Goal: Find contact information: Find contact information

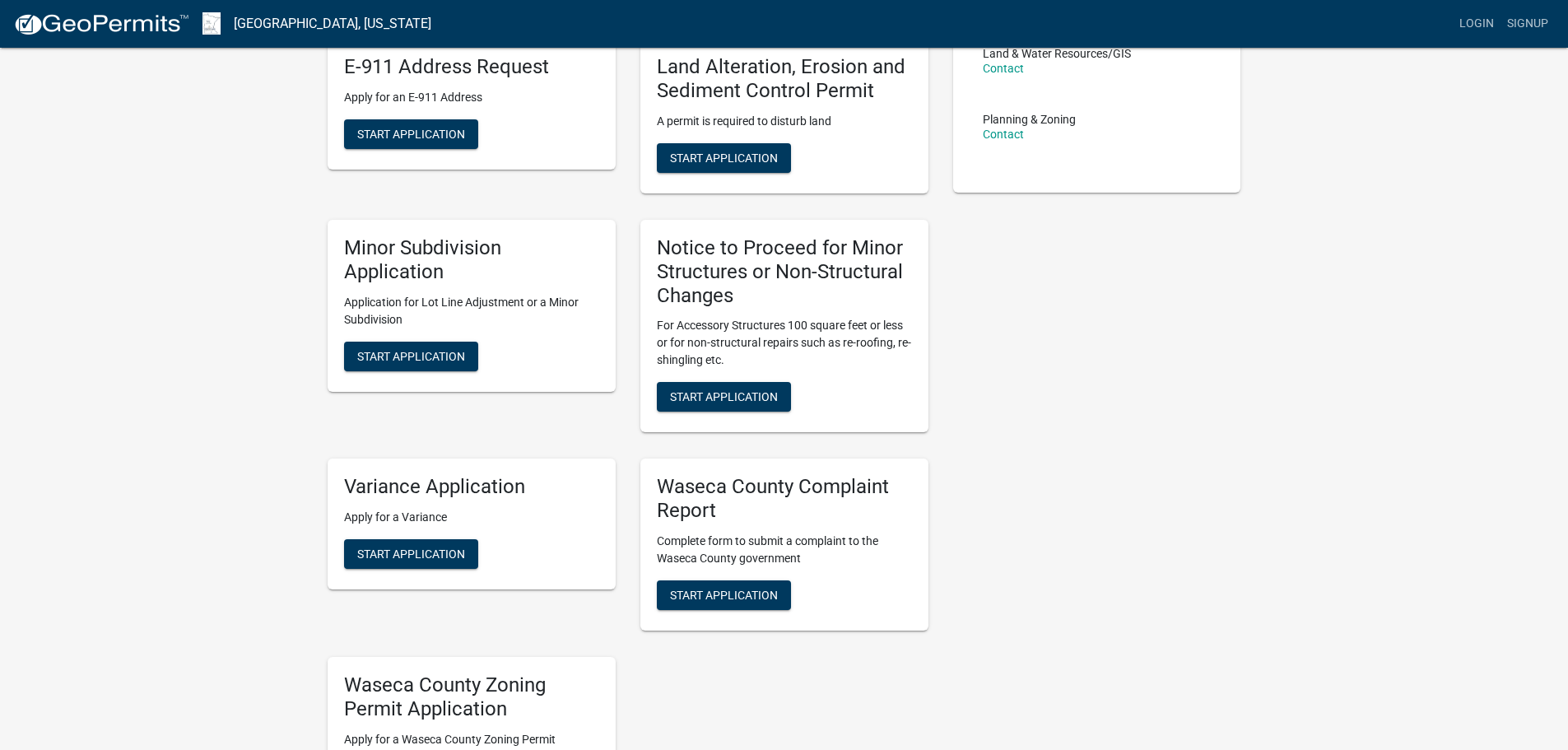
scroll to position [164, 0]
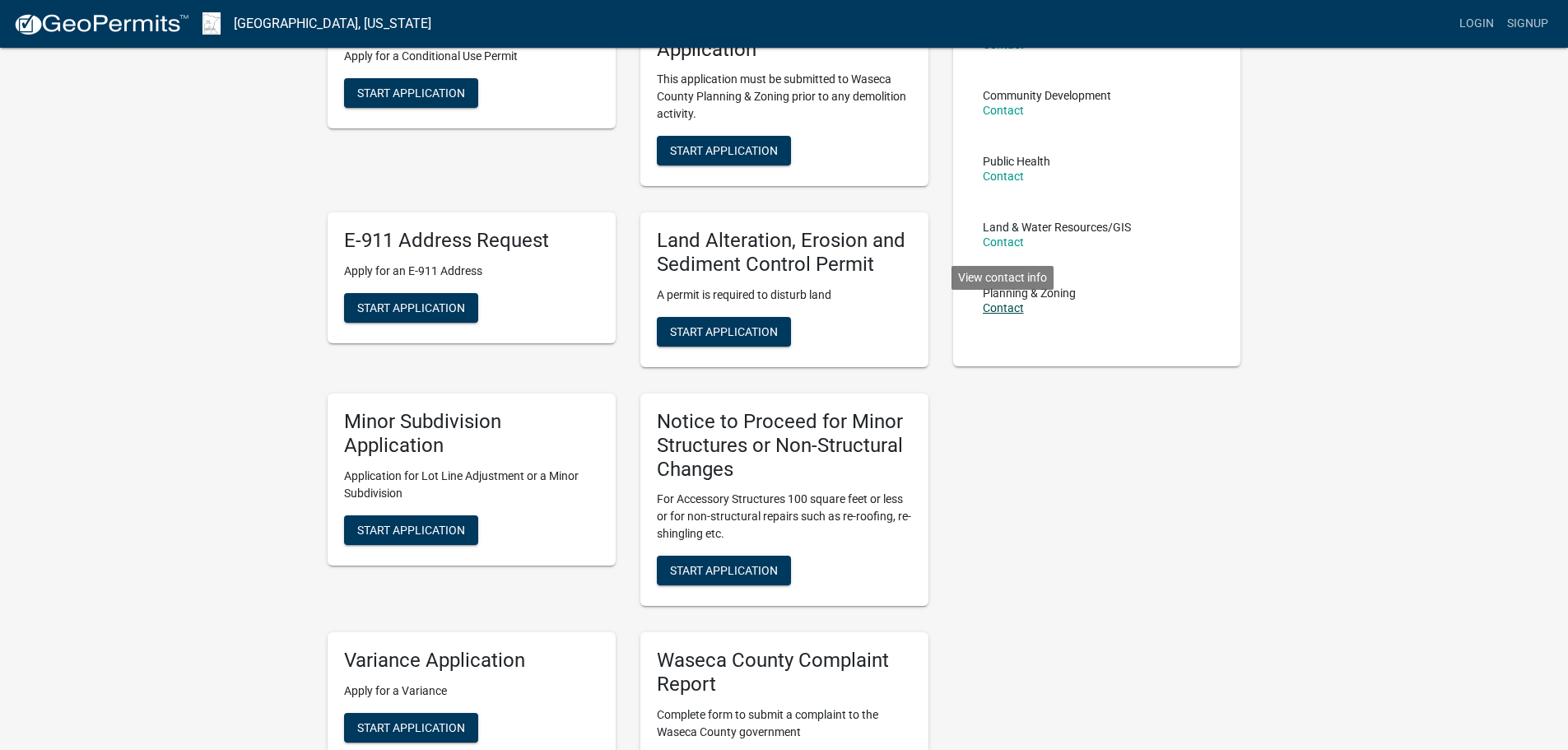
click at [994, 307] on link "Contact" at bounding box center [1003, 308] width 42 height 13
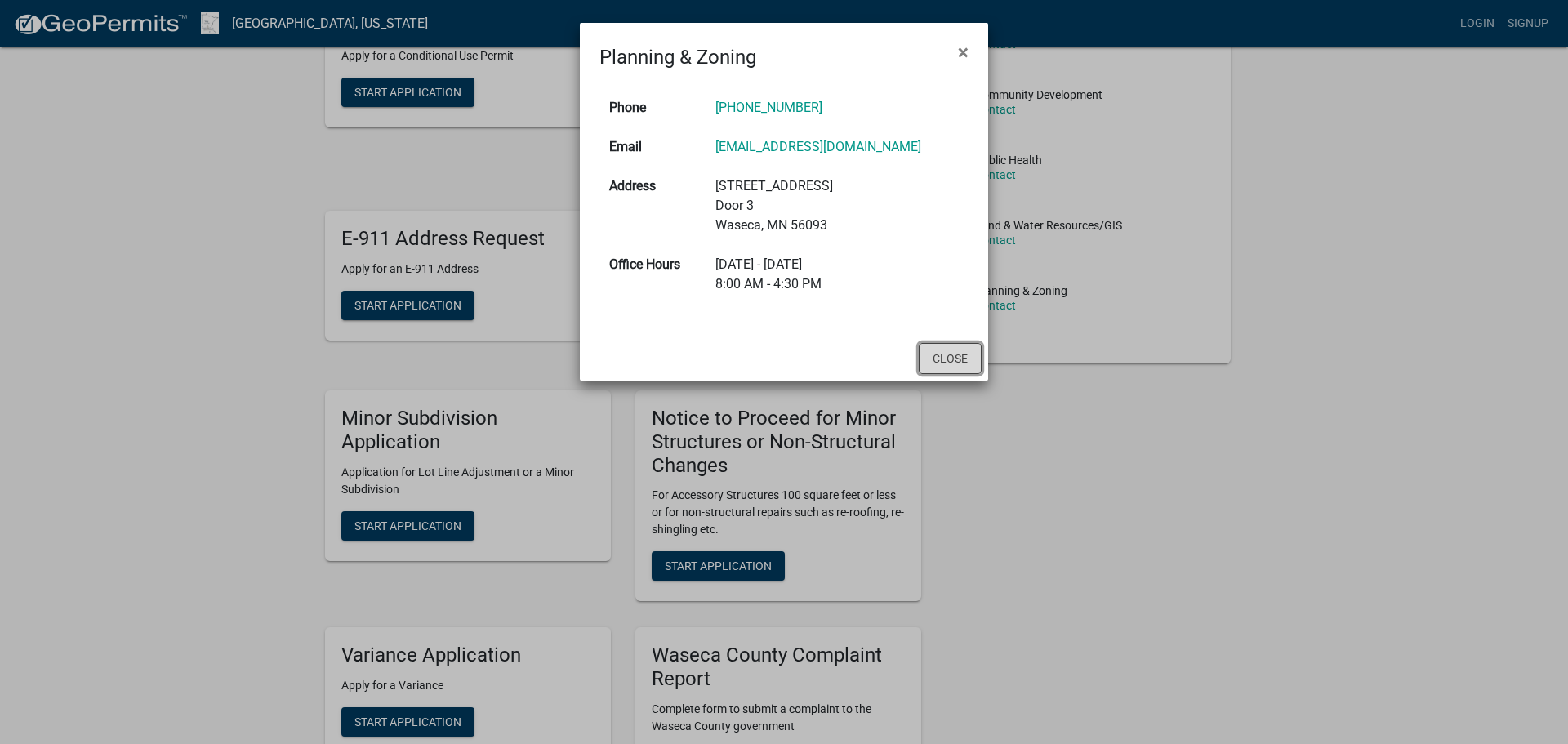
click at [976, 361] on button "Close" at bounding box center [950, 359] width 63 height 31
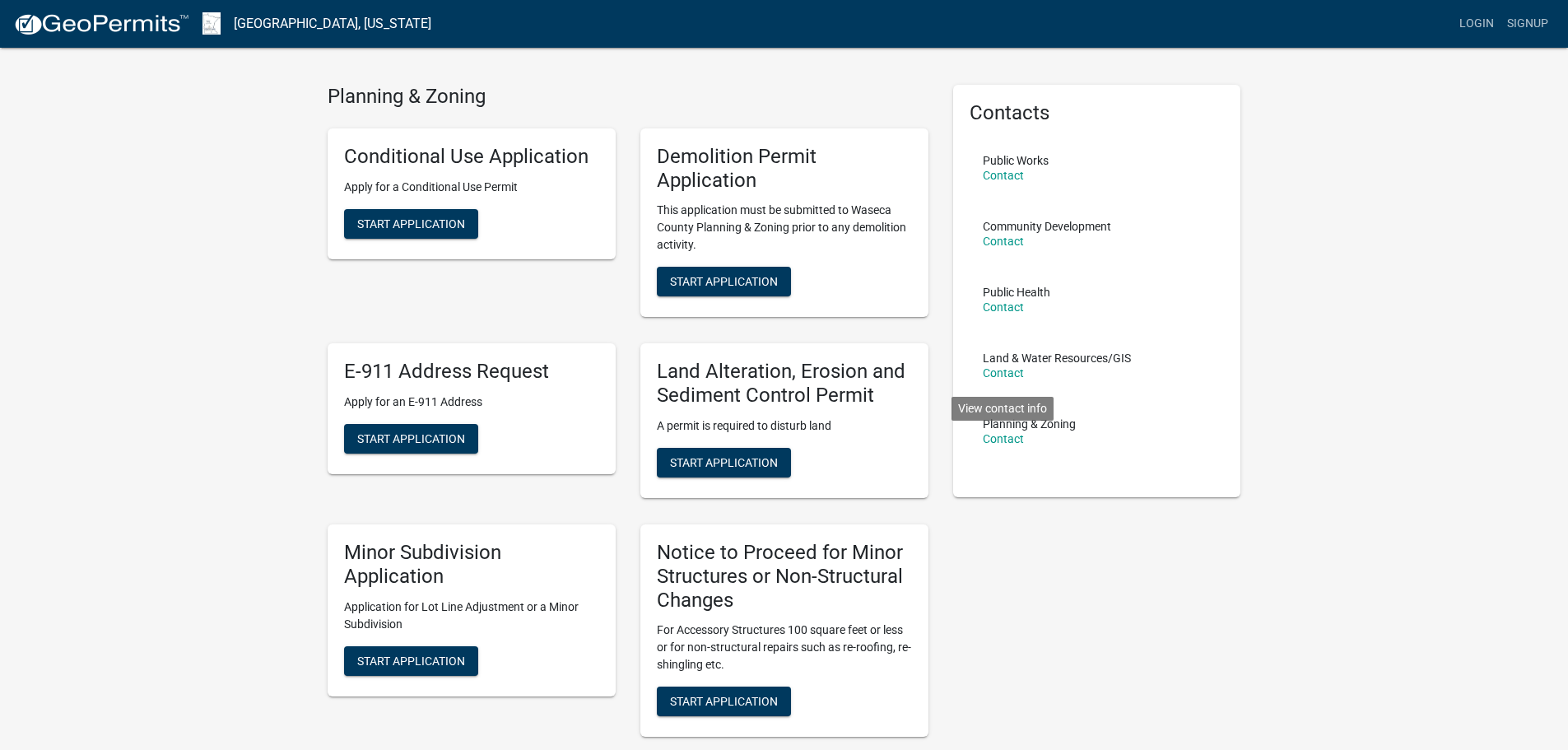
scroll to position [0, 0]
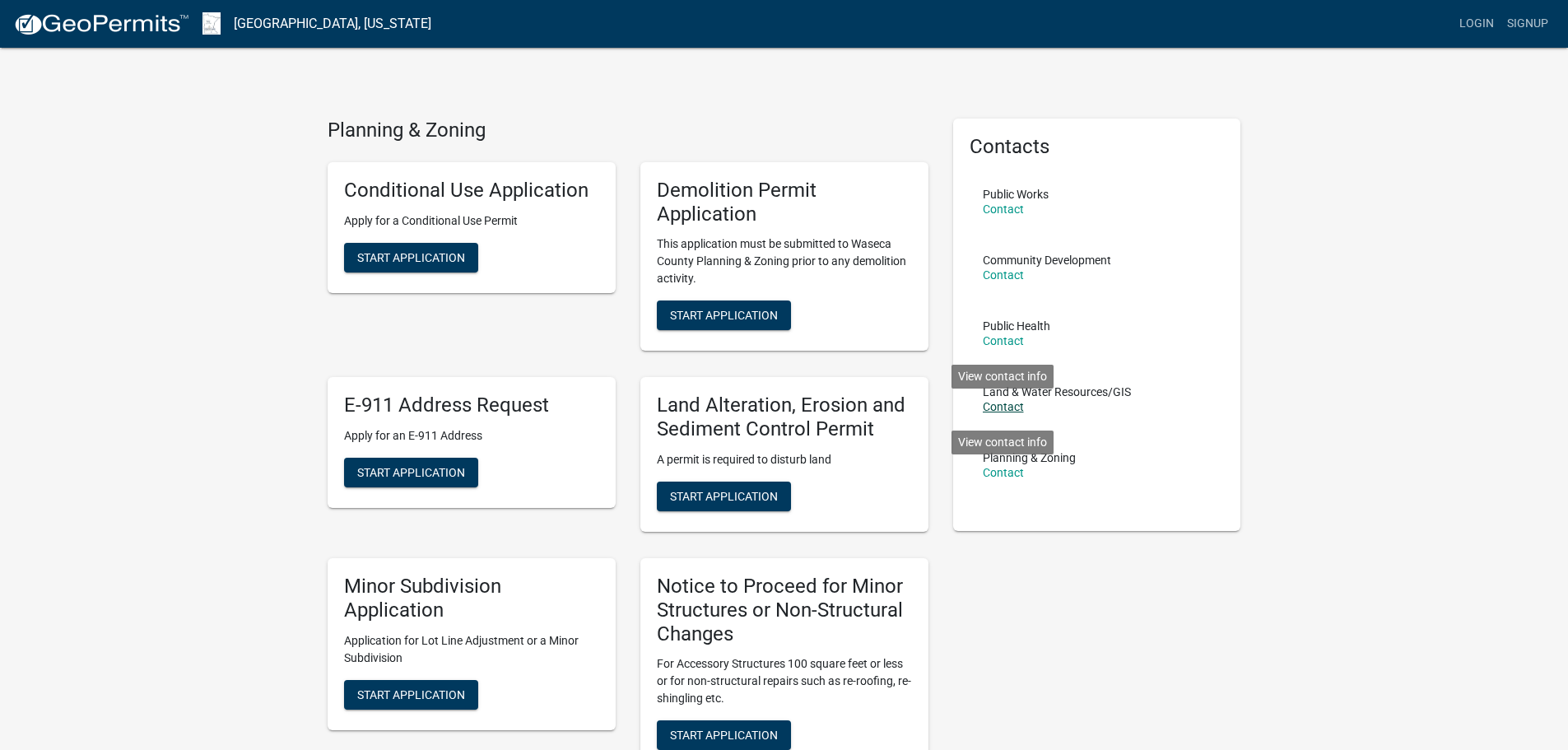
click at [1004, 408] on link "Contact" at bounding box center [1003, 407] width 42 height 13
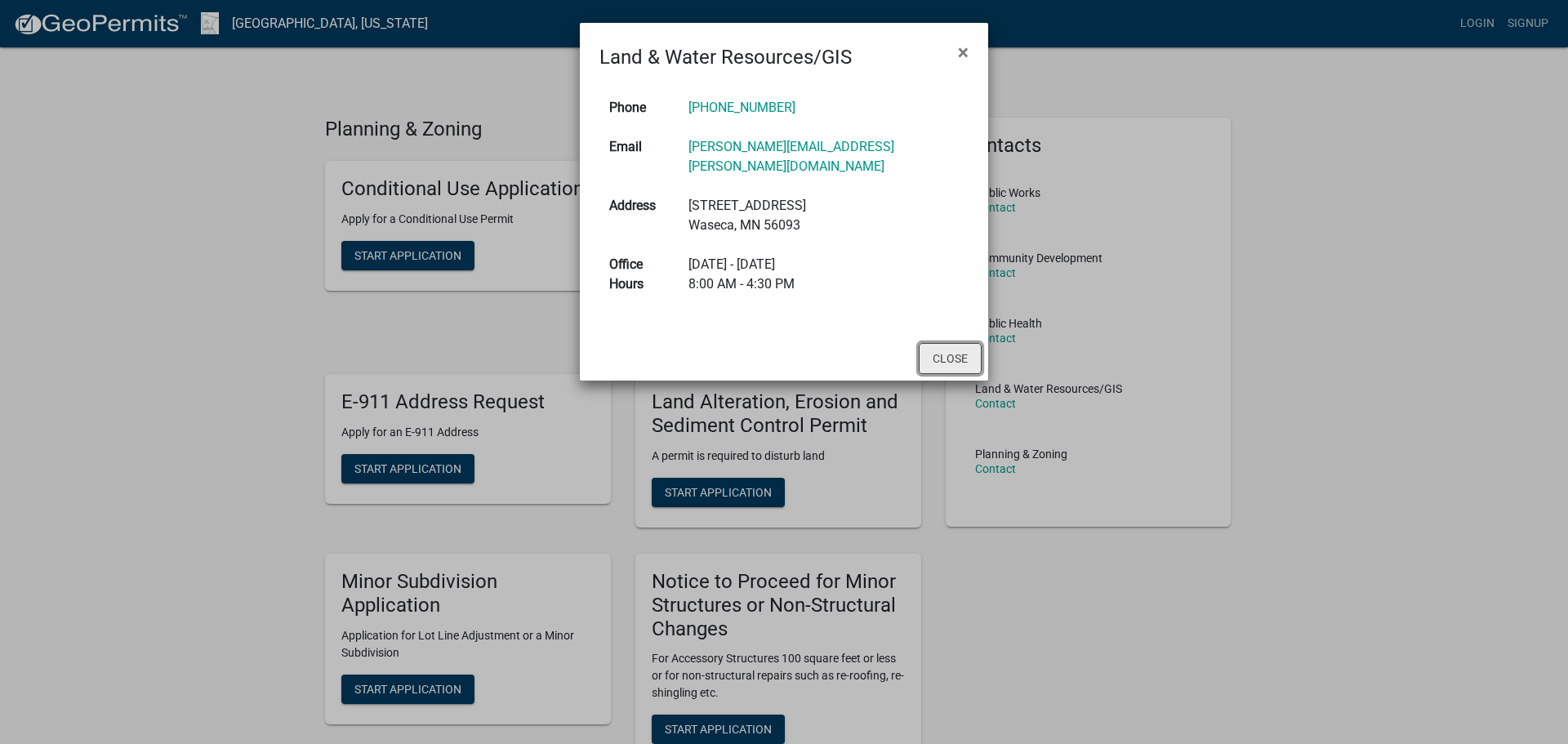
click at [957, 343] on button "Close" at bounding box center [950, 359] width 63 height 31
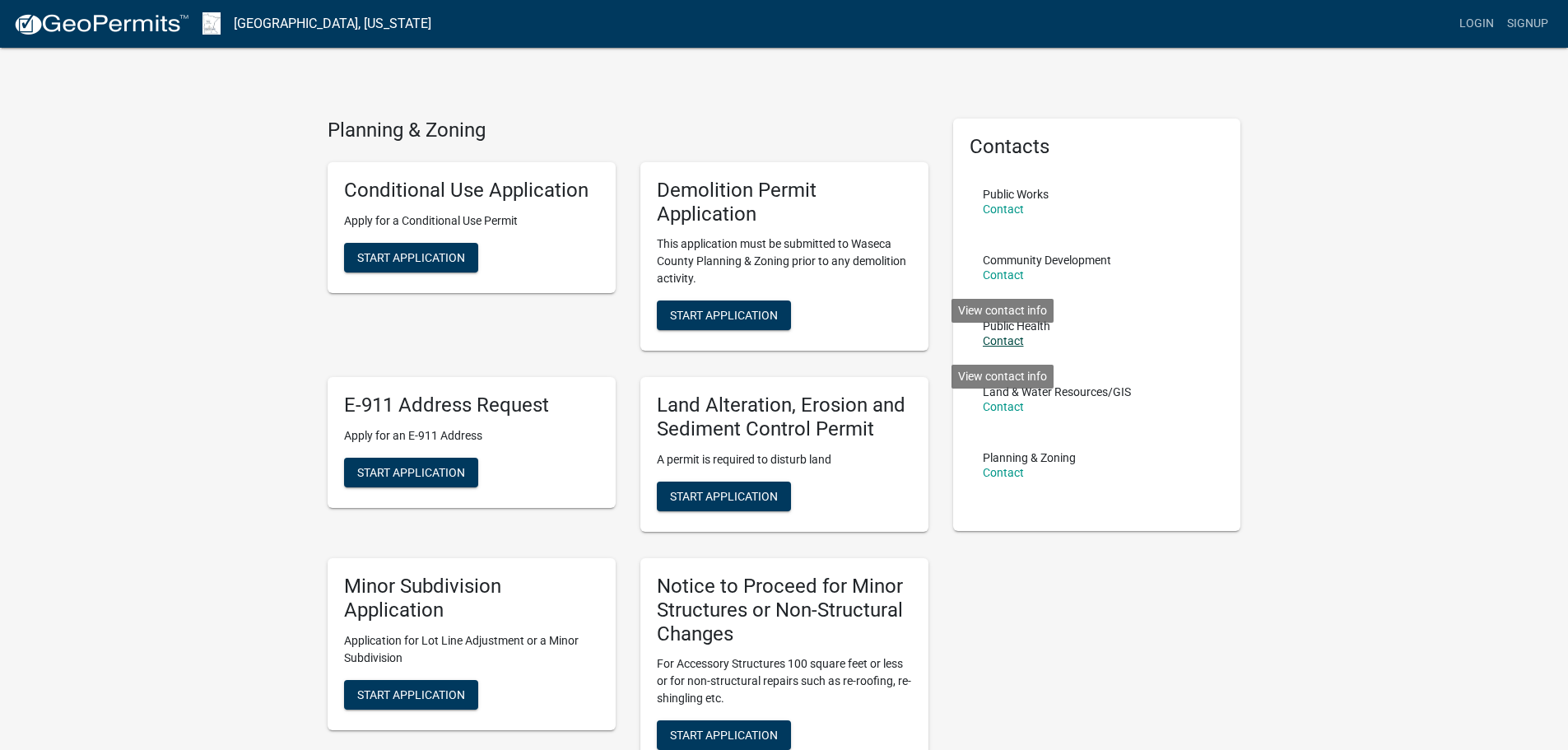
click at [1007, 335] on link "Contact" at bounding box center [1003, 340] width 42 height 13
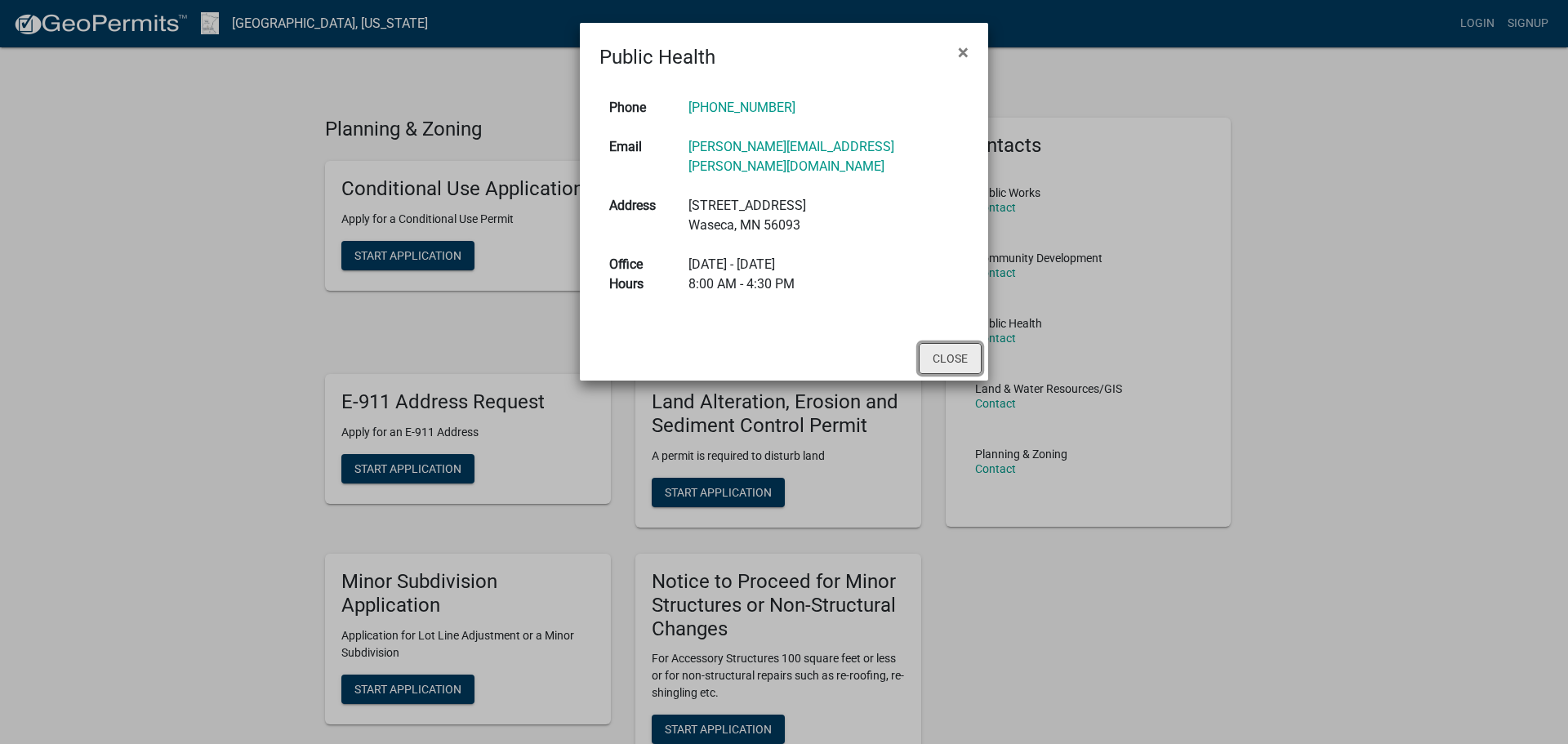
click at [962, 343] on button "Close" at bounding box center [950, 359] width 63 height 31
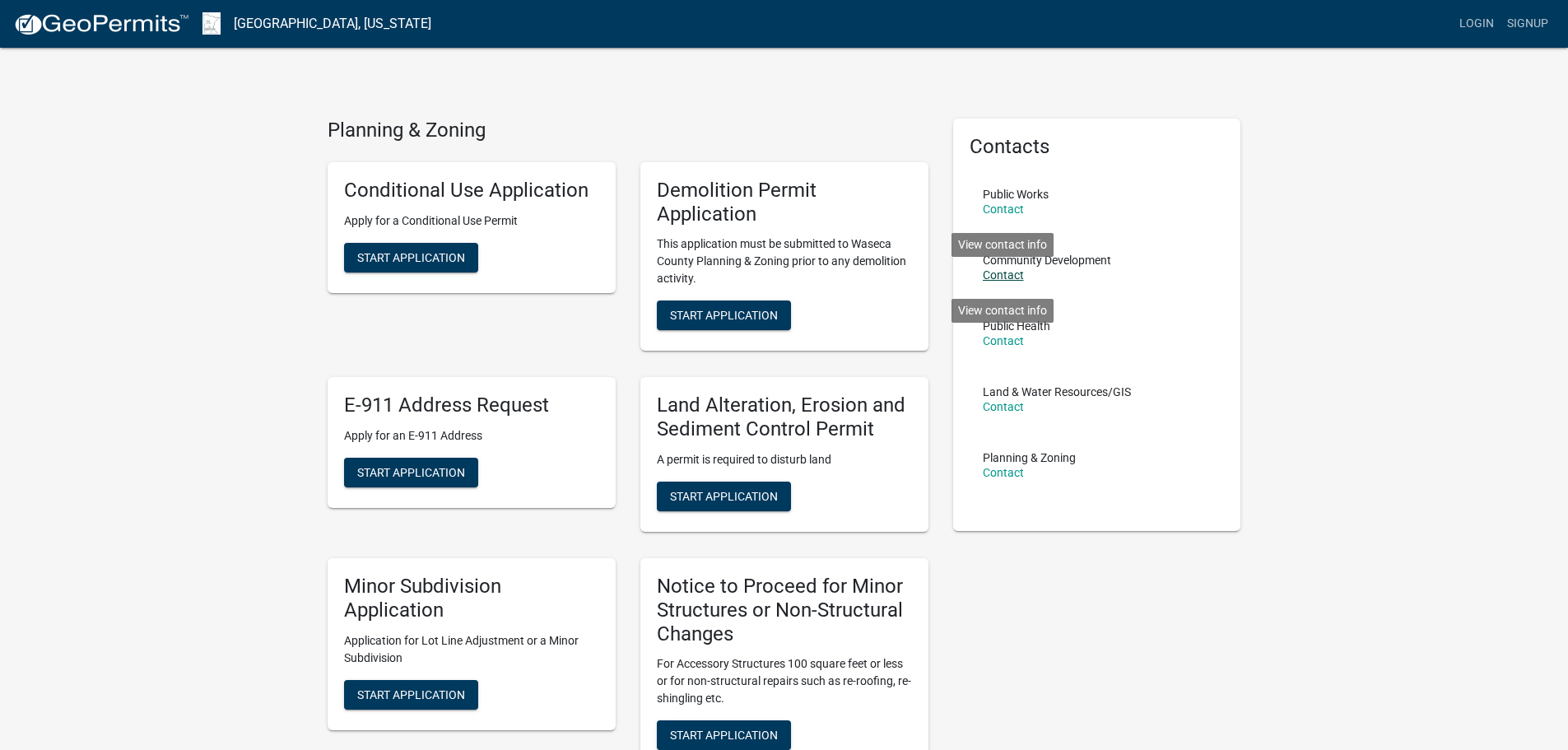
click at [1010, 274] on link "Contact" at bounding box center [1003, 275] width 42 height 13
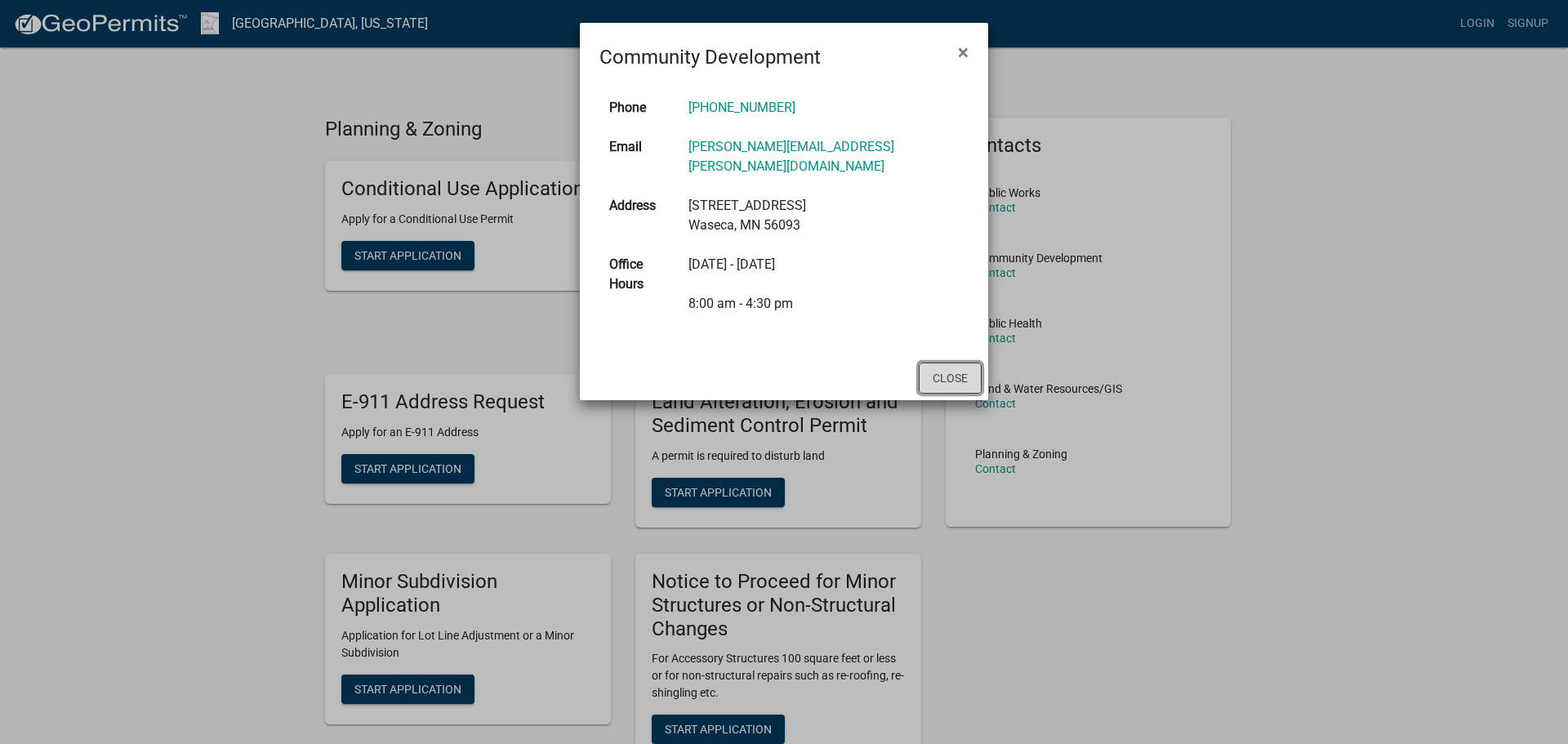
click at [936, 362] on button "Close" at bounding box center [950, 378] width 63 height 31
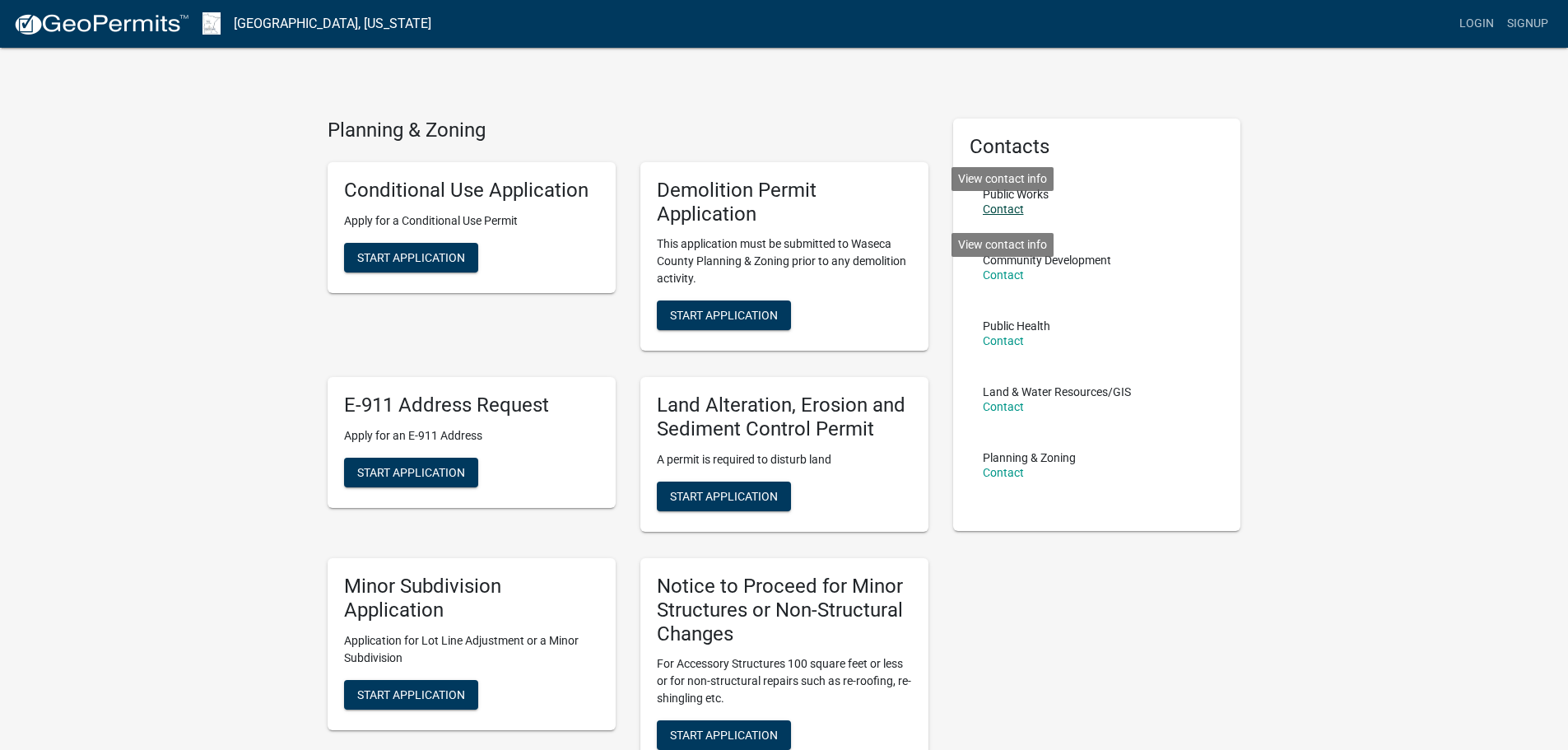
click at [1004, 206] on link "Contact" at bounding box center [1003, 209] width 42 height 13
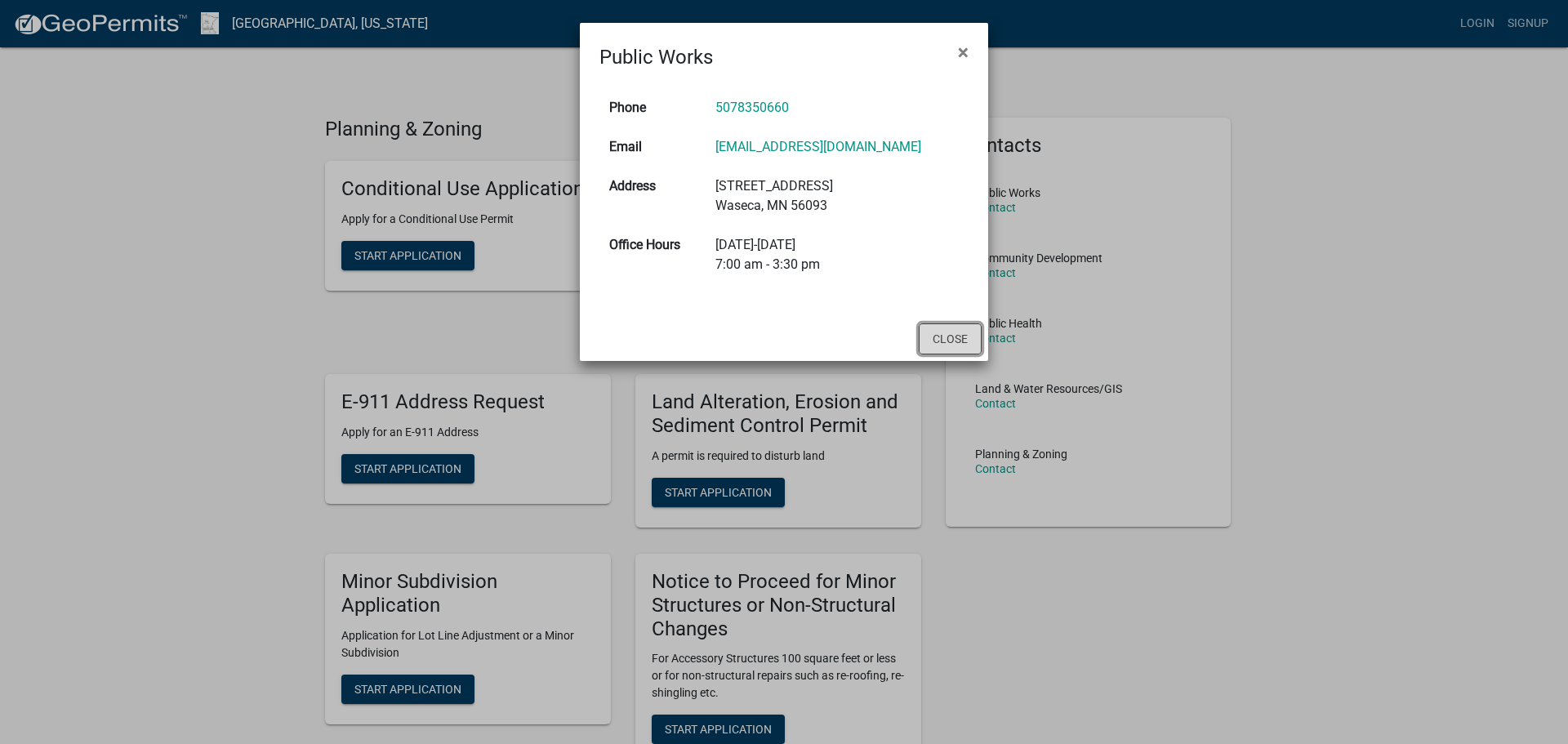
click at [946, 336] on button "Close" at bounding box center [950, 339] width 63 height 31
